Goal: Share content: Share content

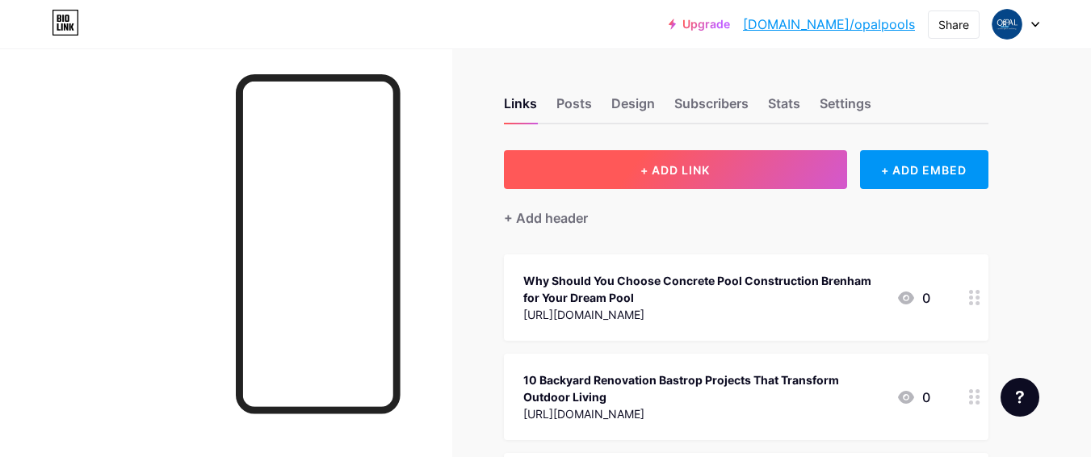
click at [616, 175] on button "+ ADD LINK" at bounding box center [675, 169] width 343 height 39
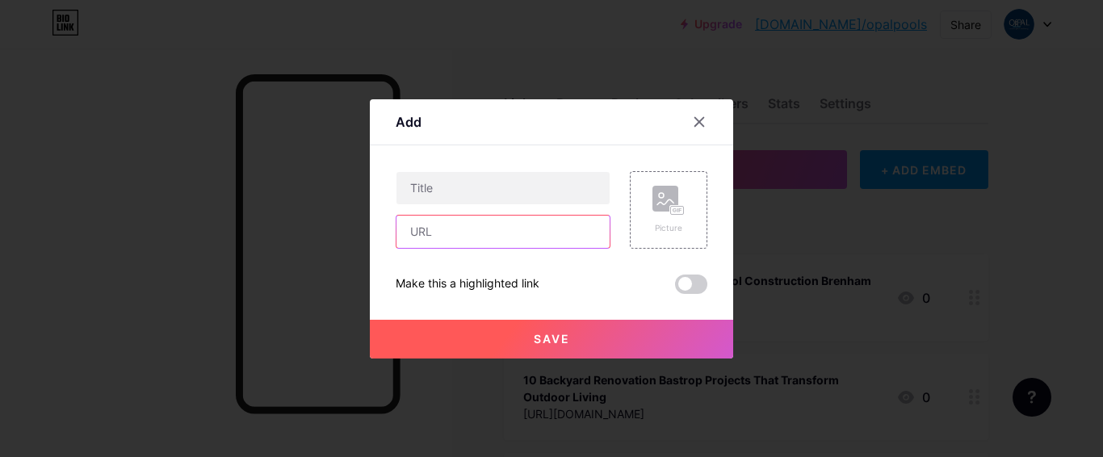
click at [505, 225] on input "text" at bounding box center [503, 232] width 213 height 32
paste input "[URL][DOMAIN_NAME]"
type input "[URL][DOMAIN_NAME]"
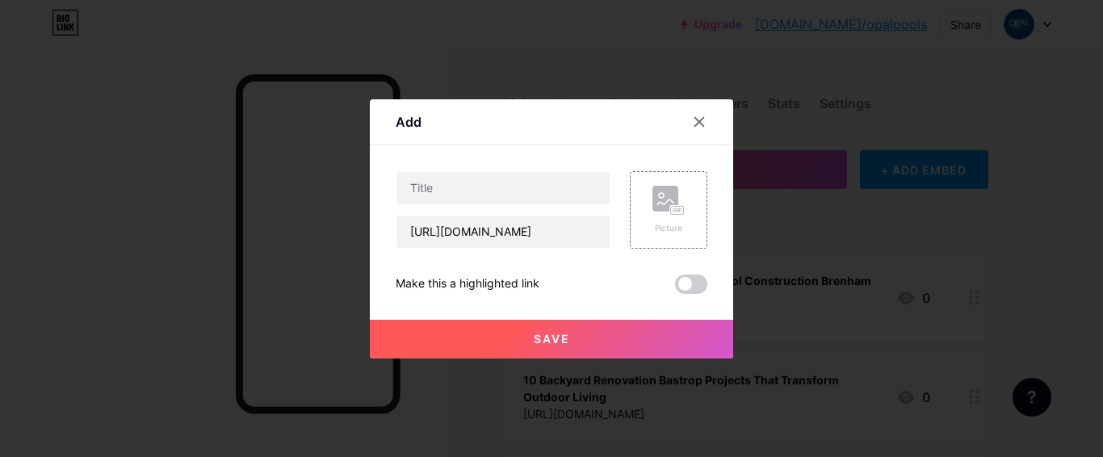
click at [528, 254] on div "[URL][DOMAIN_NAME] Picture Make this a highlighted link Save" at bounding box center [552, 232] width 312 height 123
click at [523, 172] on input "text" at bounding box center [503, 188] width 213 height 32
paste input "Top 9 Swimming pool Remodeling Projects Austin That Upgrade Outdoor Living"
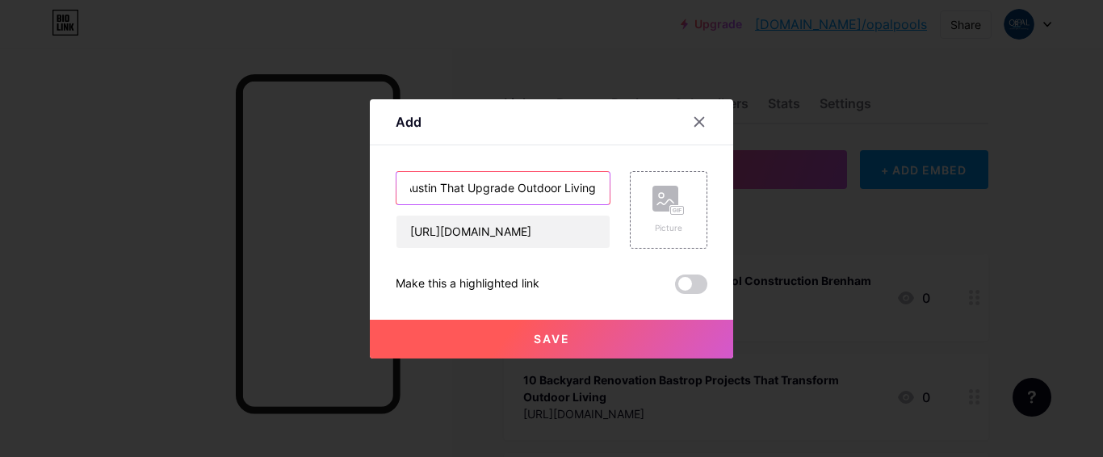
type input "Top 9 Swimming pool Remodeling Projects Austin That Upgrade Outdoor Living"
click at [543, 341] on span "Save" at bounding box center [552, 339] width 36 height 14
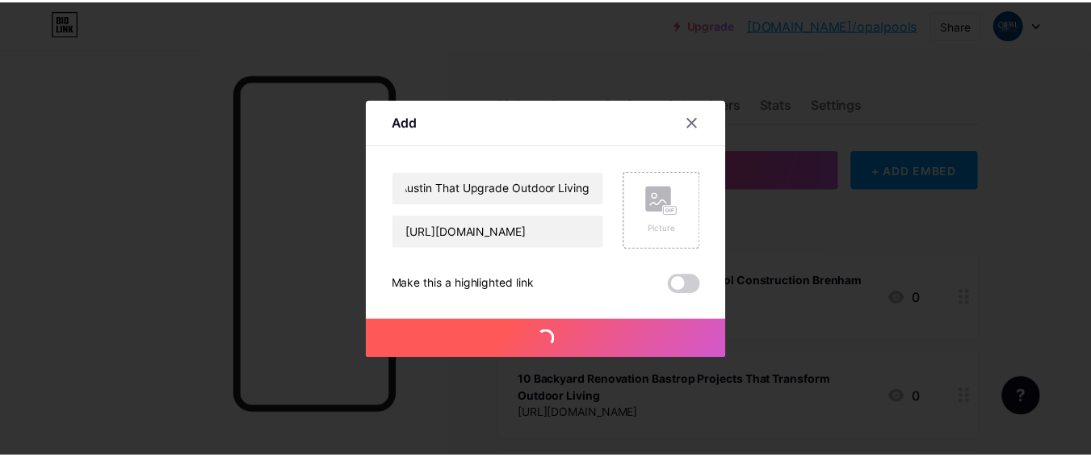
scroll to position [0, 0]
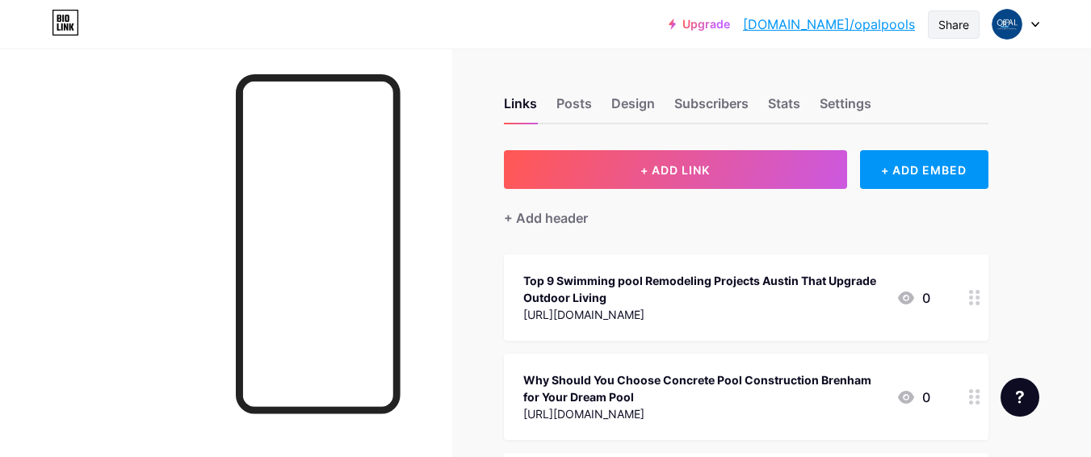
click at [944, 22] on div "Share" at bounding box center [953, 24] width 31 height 17
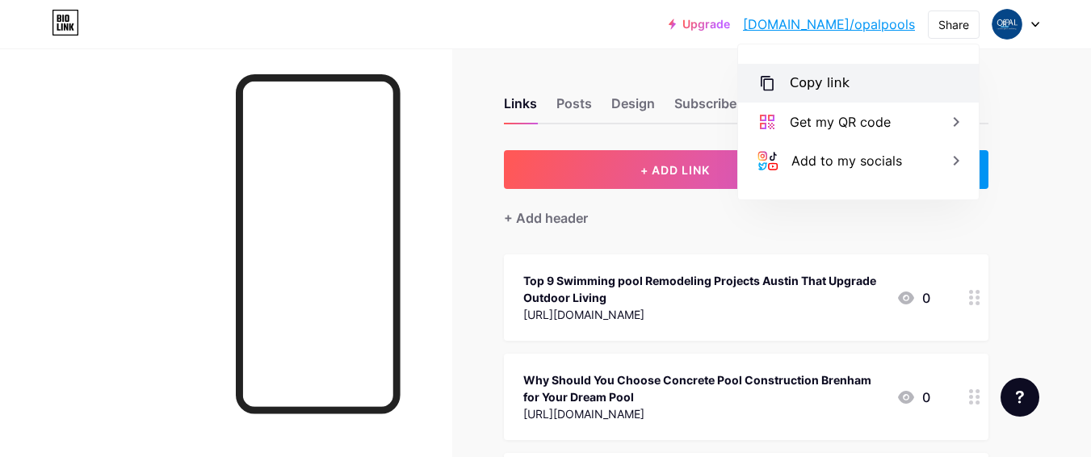
click at [885, 70] on div "Copy link" at bounding box center [858, 83] width 241 height 39
